Goal: Find specific page/section: Find specific page/section

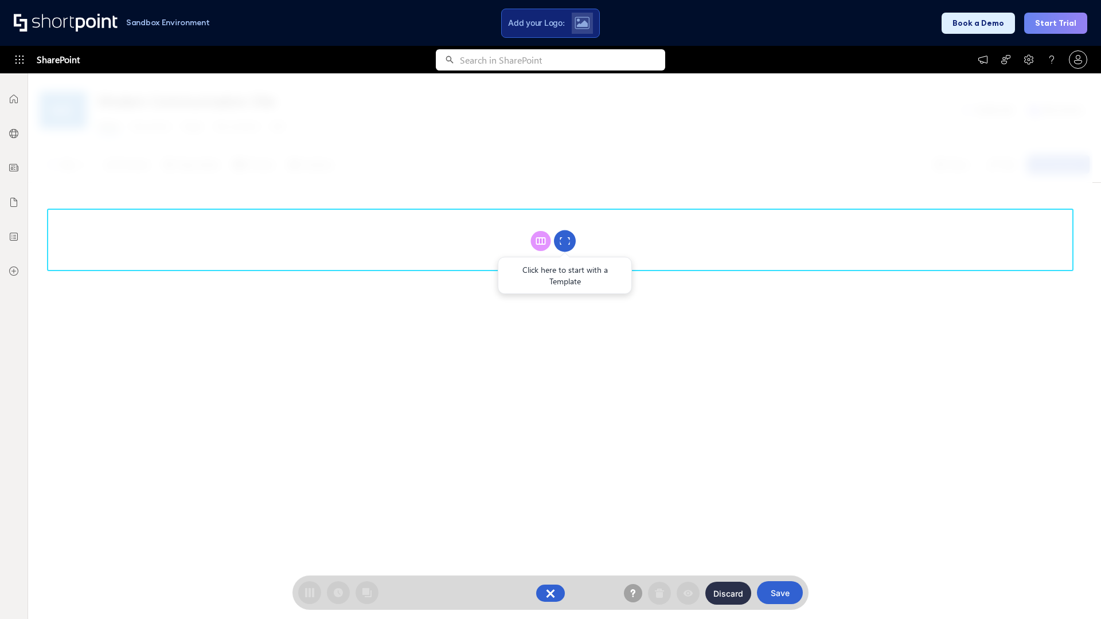
click at [565, 241] on circle at bounding box center [565, 241] width 22 height 22
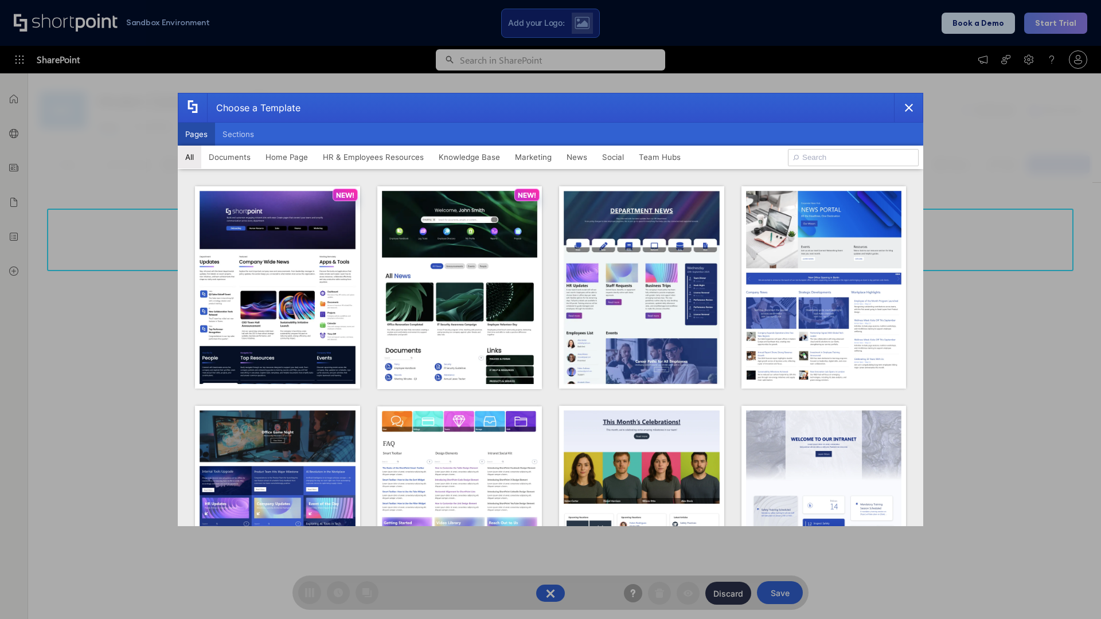
click at [196, 134] on button "Pages" at bounding box center [196, 134] width 37 height 23
type input "Social Layout 2"
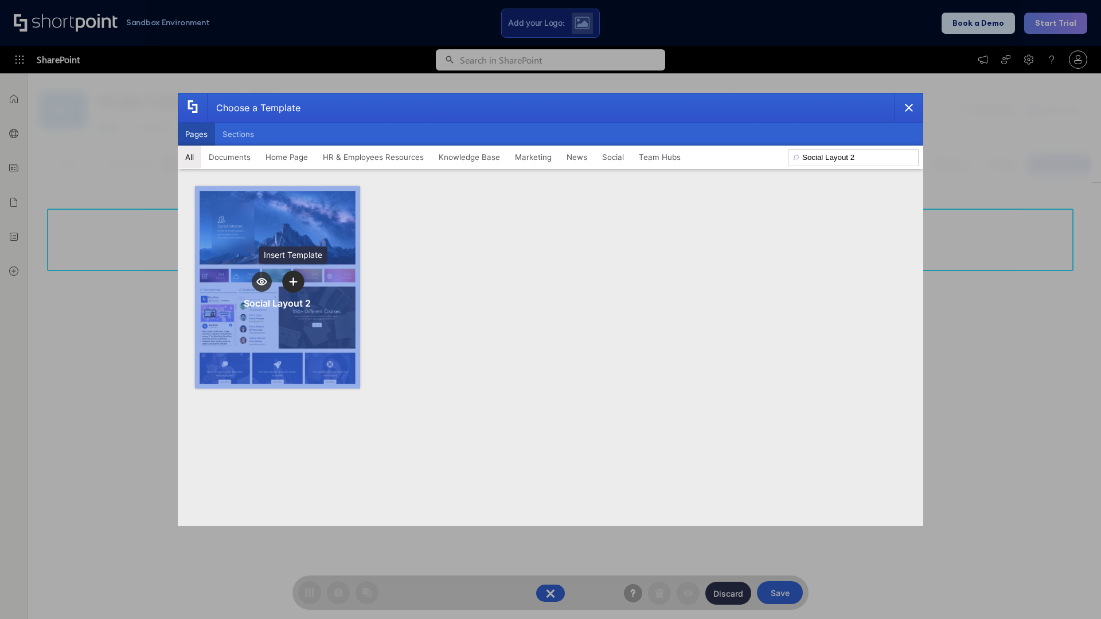
click at [293, 282] on icon "template selector" at bounding box center [293, 282] width 8 height 8
